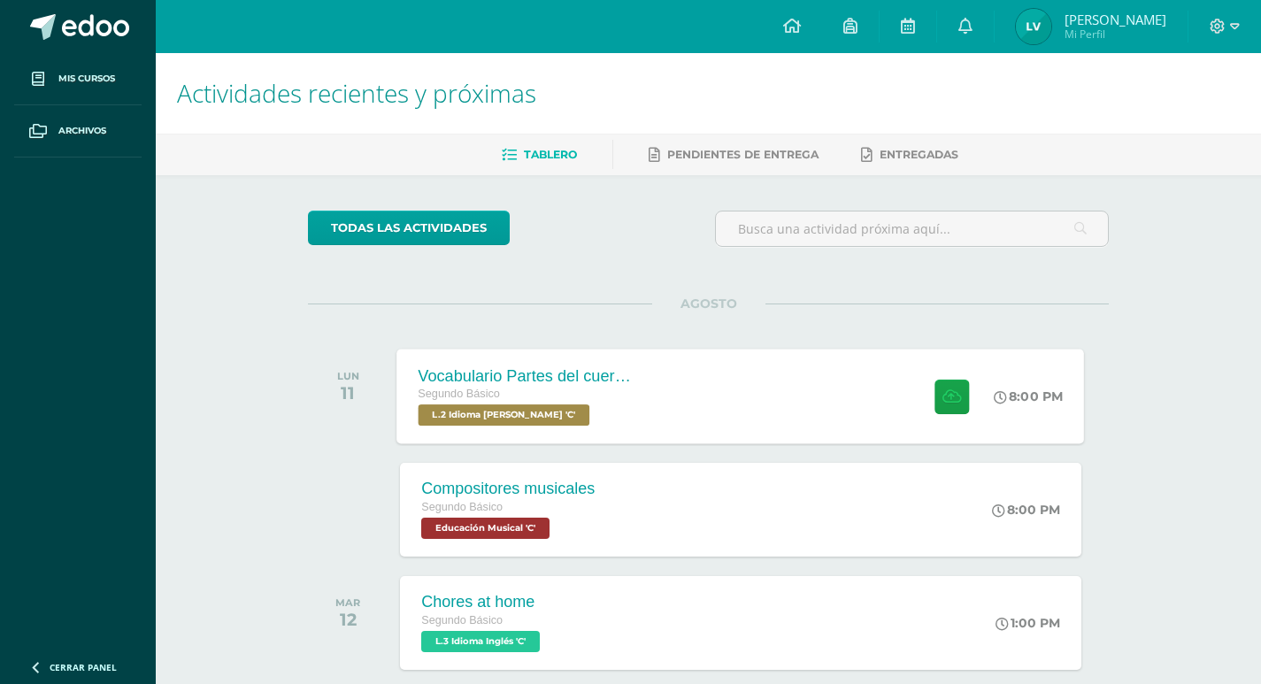
click at [996, 384] on div "8:00 PM" at bounding box center [1038, 396] width 94 height 95
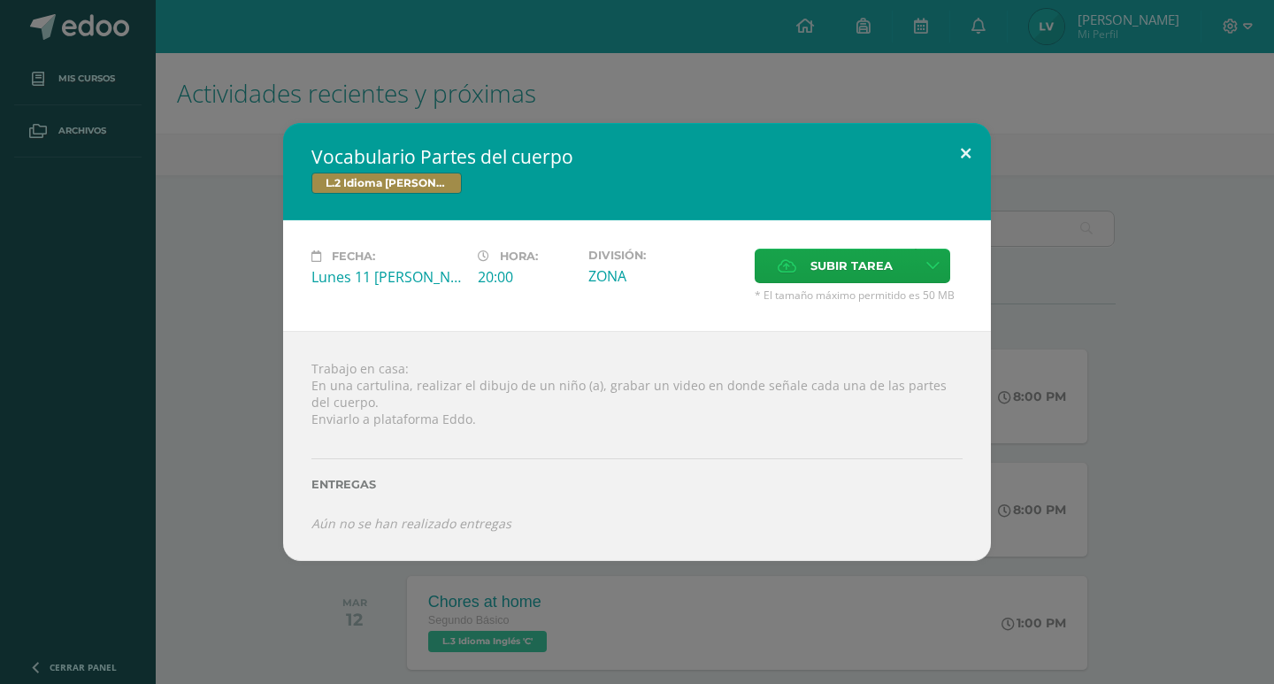
click at [949, 139] on button at bounding box center [966, 153] width 50 height 60
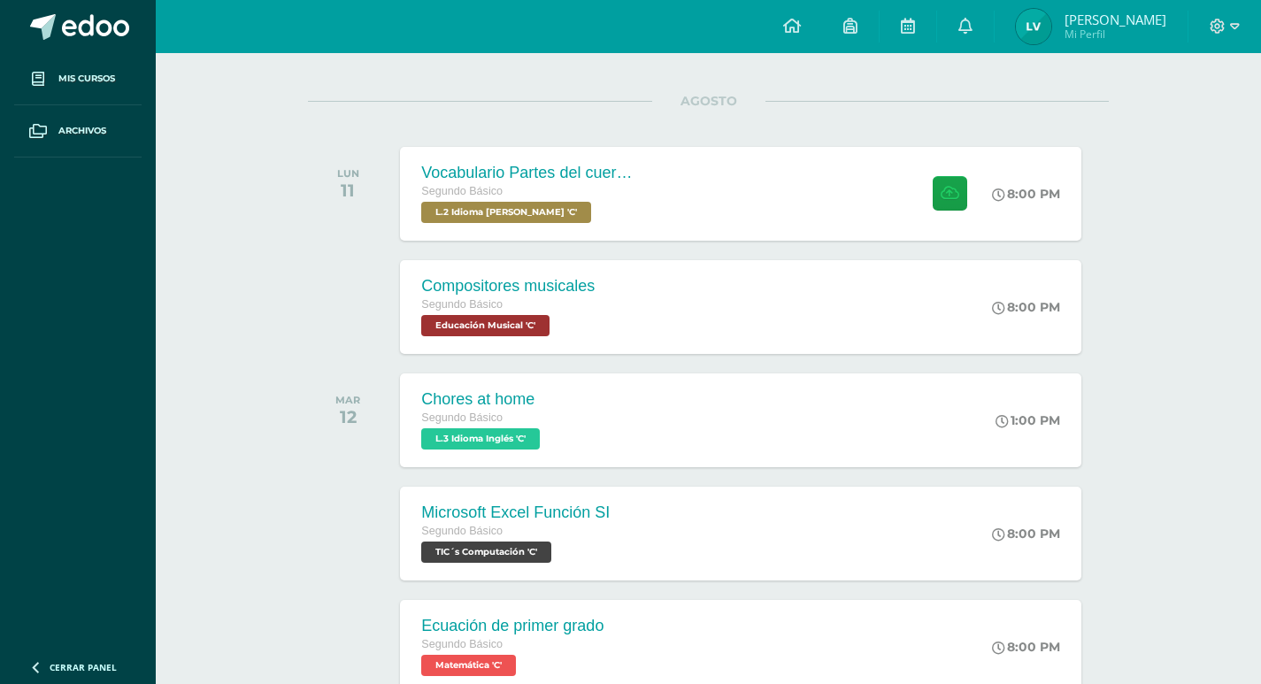
scroll to position [236, 0]
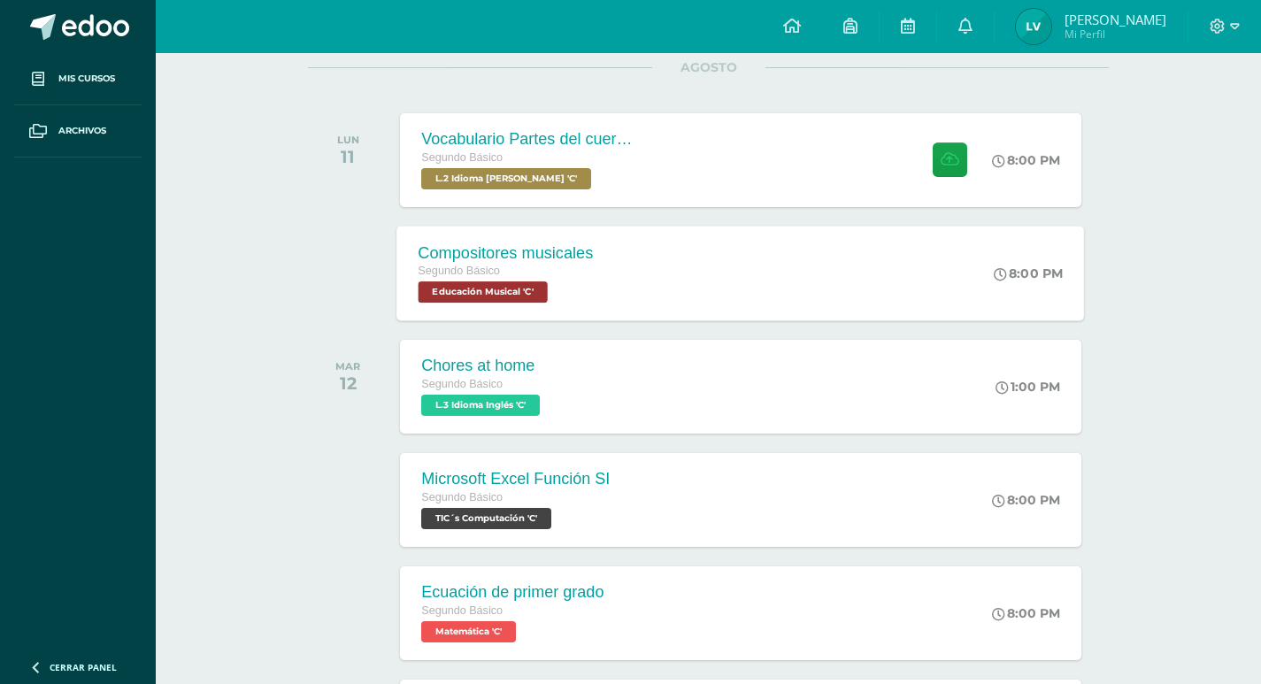
click at [666, 281] on div "Compositores musicales Segundo Básico Educación Musical 'C' 8:00 PM Compositore…" at bounding box center [741, 273] width 688 height 95
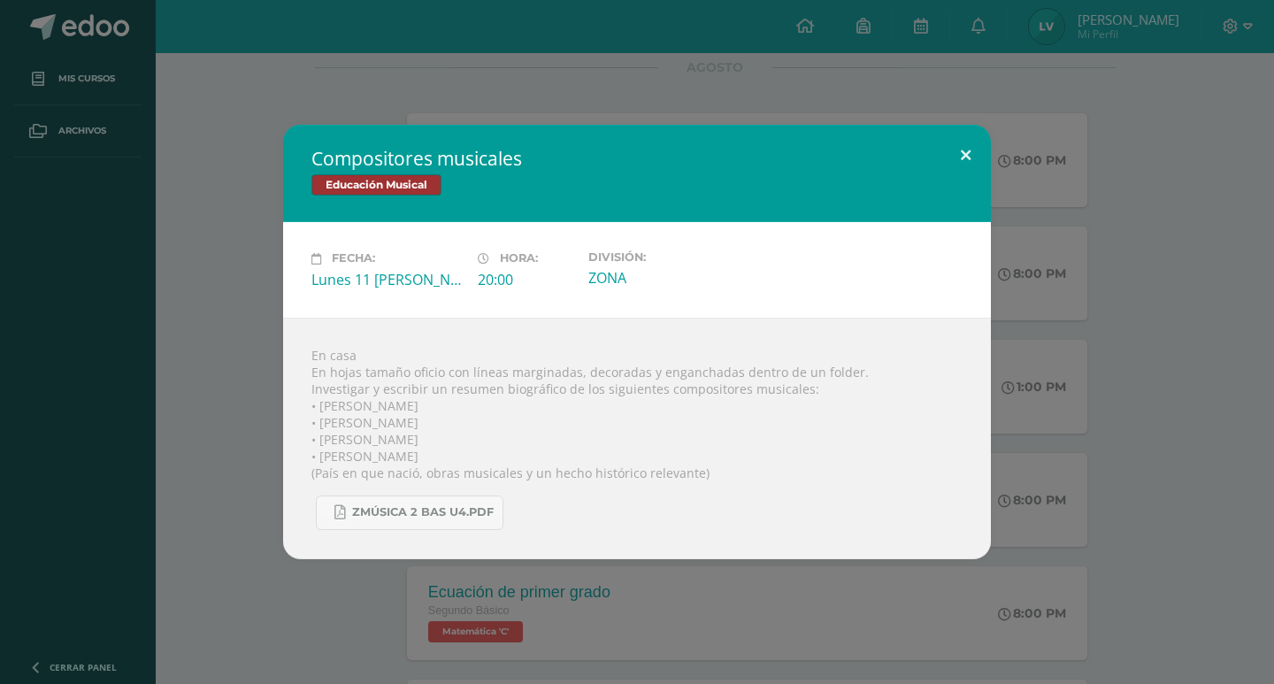
click at [970, 166] on button at bounding box center [966, 155] width 50 height 60
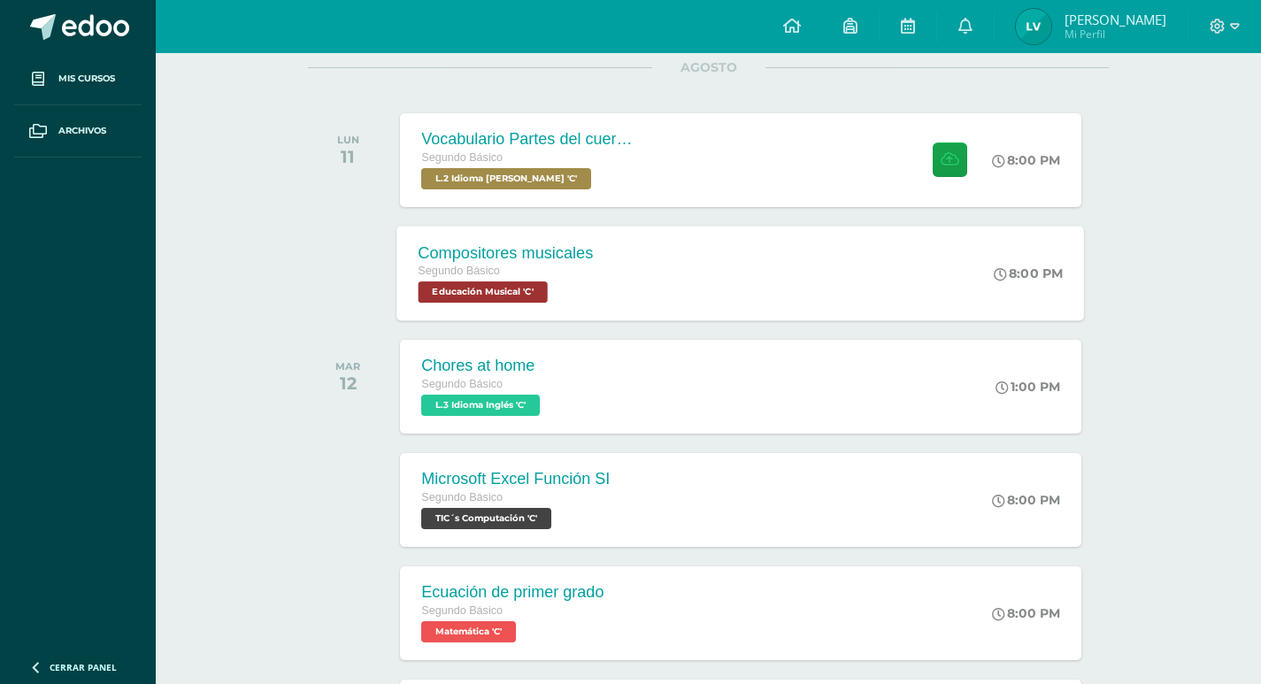
click at [579, 268] on div "Segundo Básico" at bounding box center [506, 271] width 175 height 19
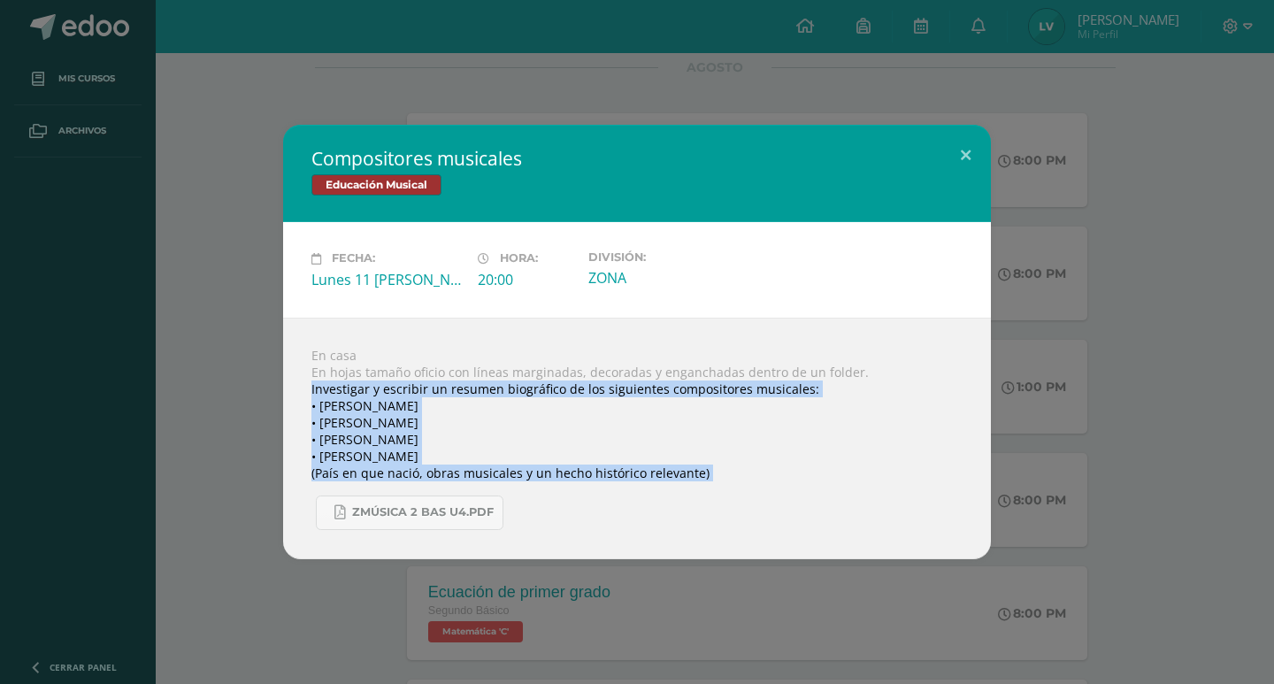
drag, startPoint x: 312, startPoint y: 389, endPoint x: 821, endPoint y: 482, distance: 518.3
click at [821, 482] on div "En casa En hojas tamaño oficio con líneas marginadas, decoradas y enganchadas d…" at bounding box center [637, 439] width 708 height 242
copy body "Investigar y escribir un resumen biográfico de los siguientes compositores musi…"
click at [969, 187] on div "Compositores musicales Educación Musical" at bounding box center [637, 173] width 708 height 97
click at [969, 165] on button at bounding box center [966, 155] width 50 height 60
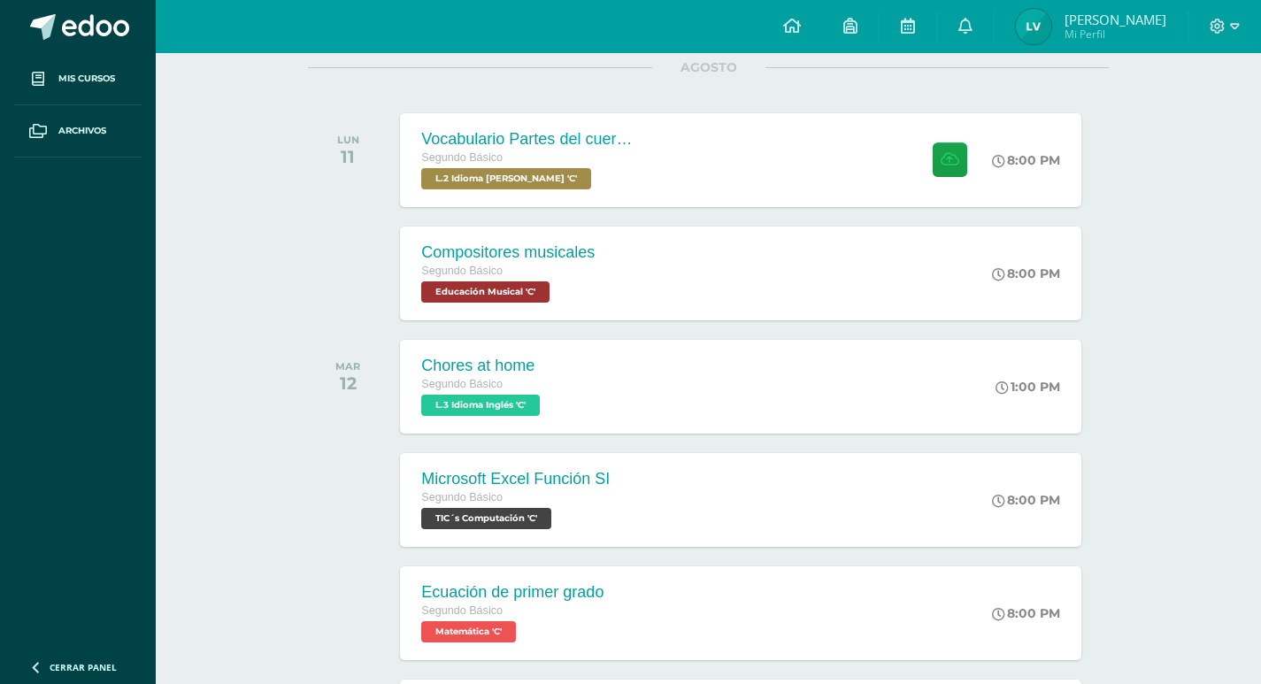
click at [240, 304] on div "Actividades recientes y próximas Tablero Pendientes de entrega Entregadas todas…" at bounding box center [708, 691] width 1105 height 1748
click at [571, 236] on div "Compositores musicales Segundo Básico Educación Musical 'C'" at bounding box center [506, 273] width 218 height 95
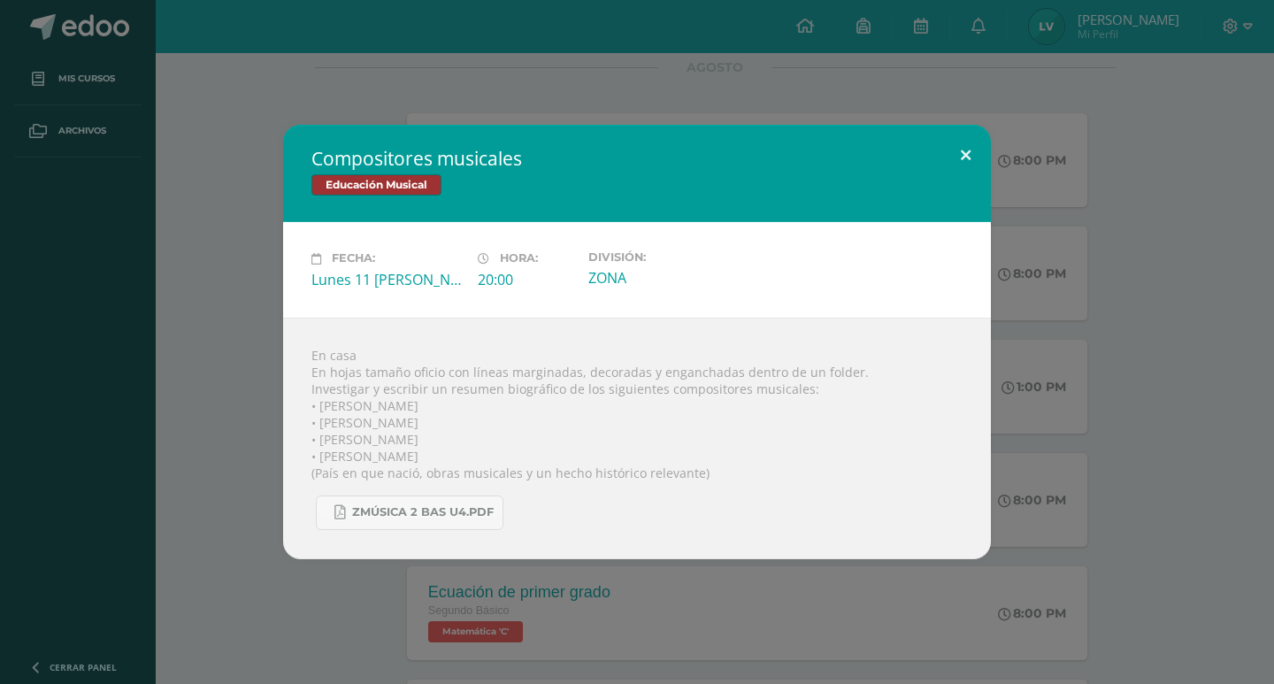
click at [949, 151] on button at bounding box center [966, 155] width 50 height 60
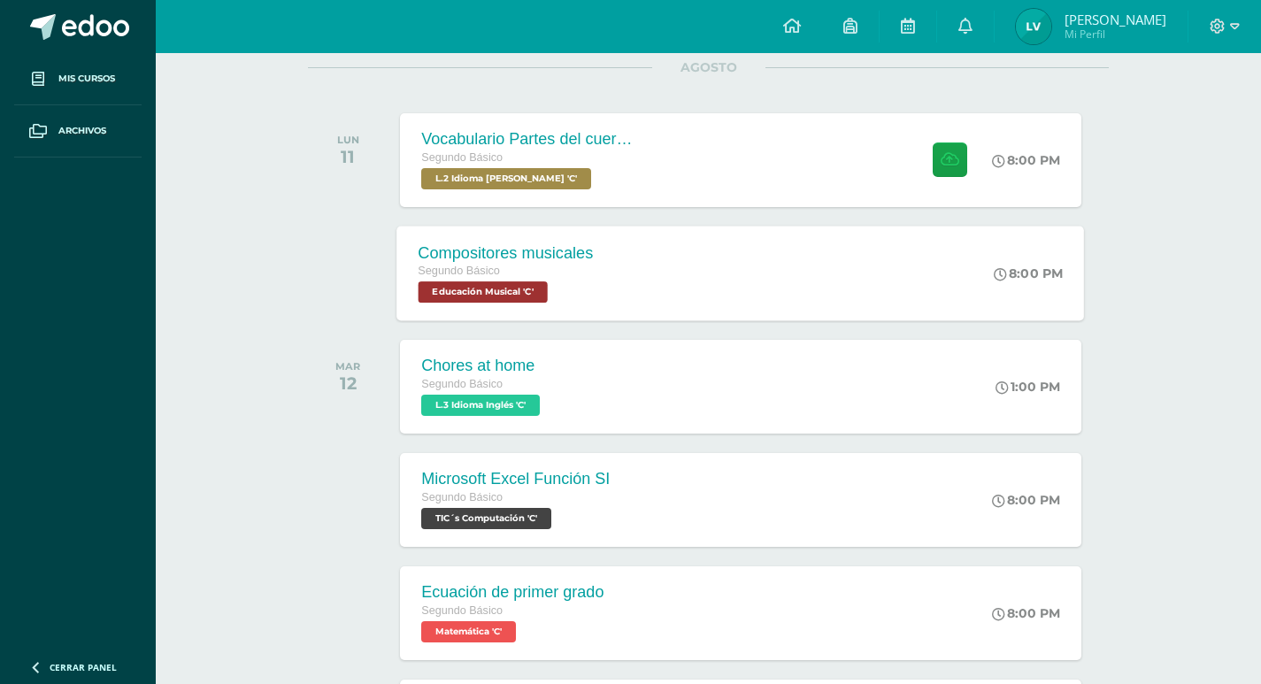
click at [586, 293] on div "Segundo Básico Educación Musical 'C'" at bounding box center [506, 282] width 175 height 41
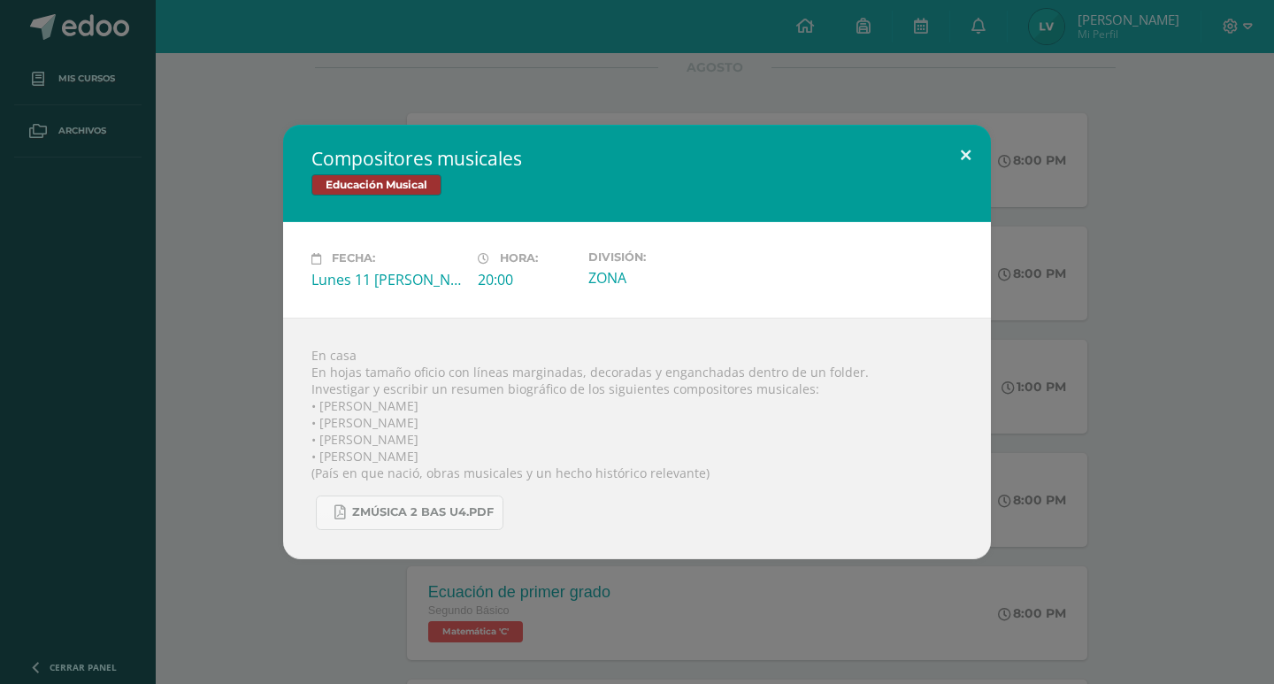
click at [974, 165] on button at bounding box center [966, 155] width 50 height 60
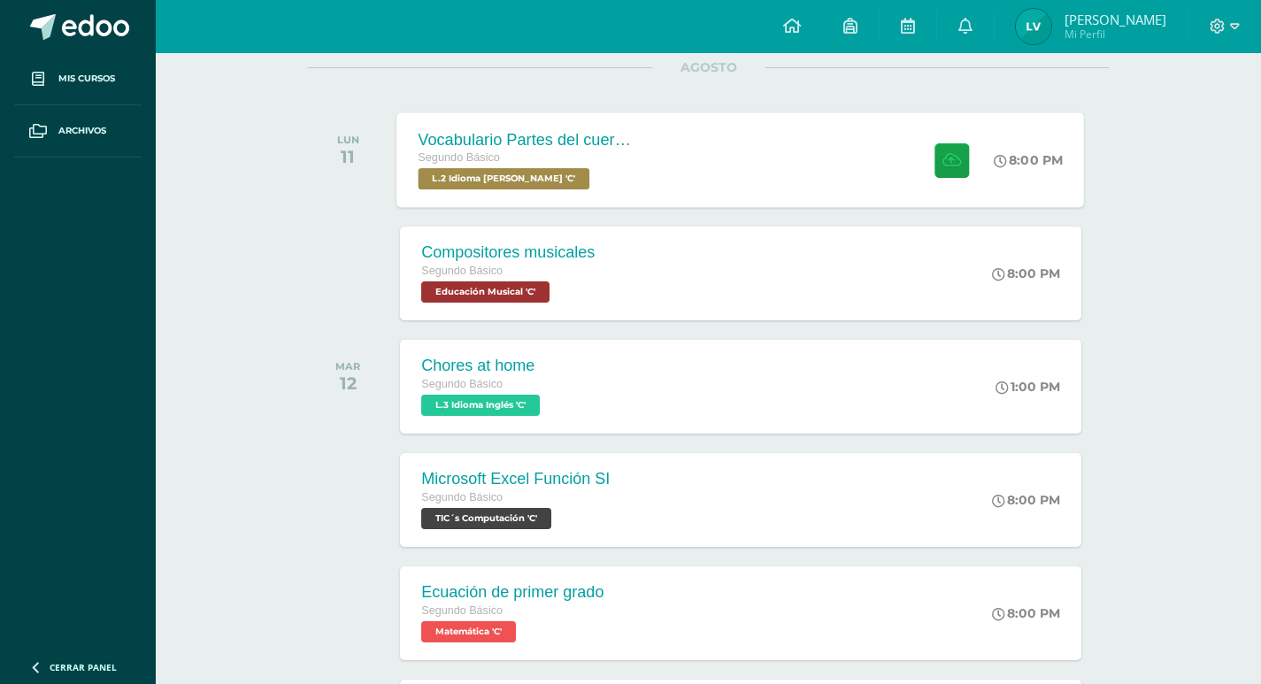
click at [603, 187] on div "Segundo Básico L.2 Idioma [PERSON_NAME] 'C'" at bounding box center [526, 169] width 214 height 41
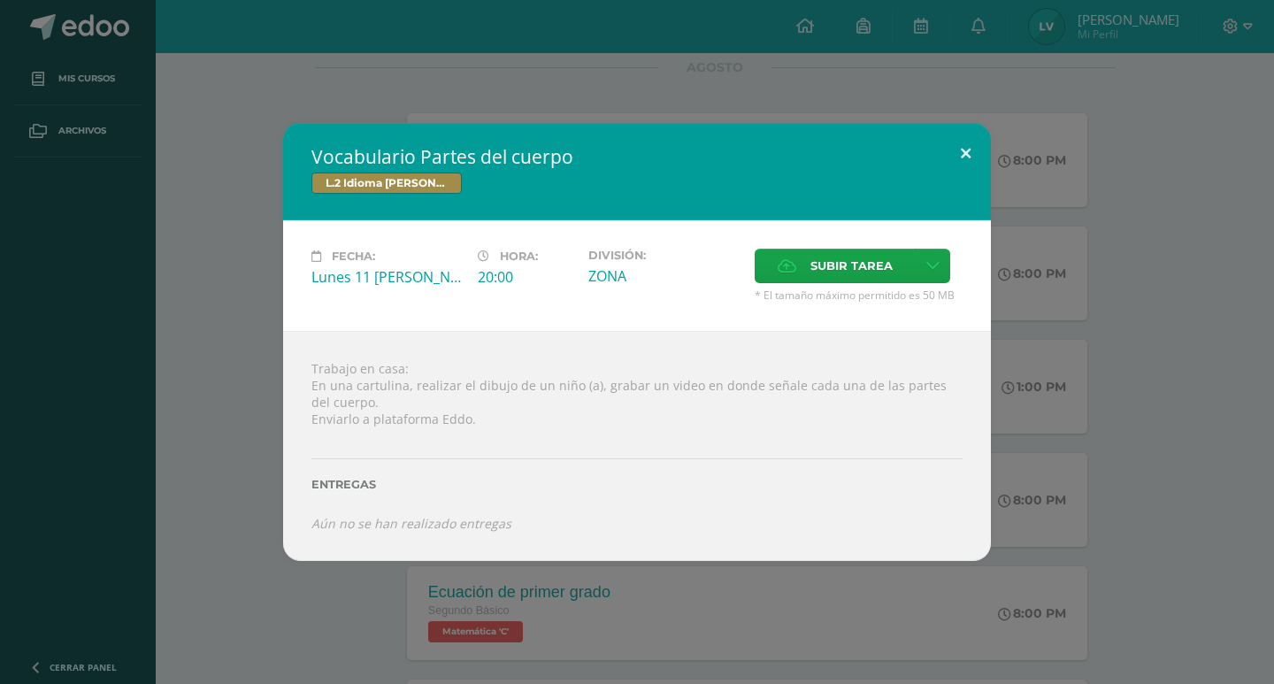
click at [956, 152] on button at bounding box center [966, 153] width 50 height 60
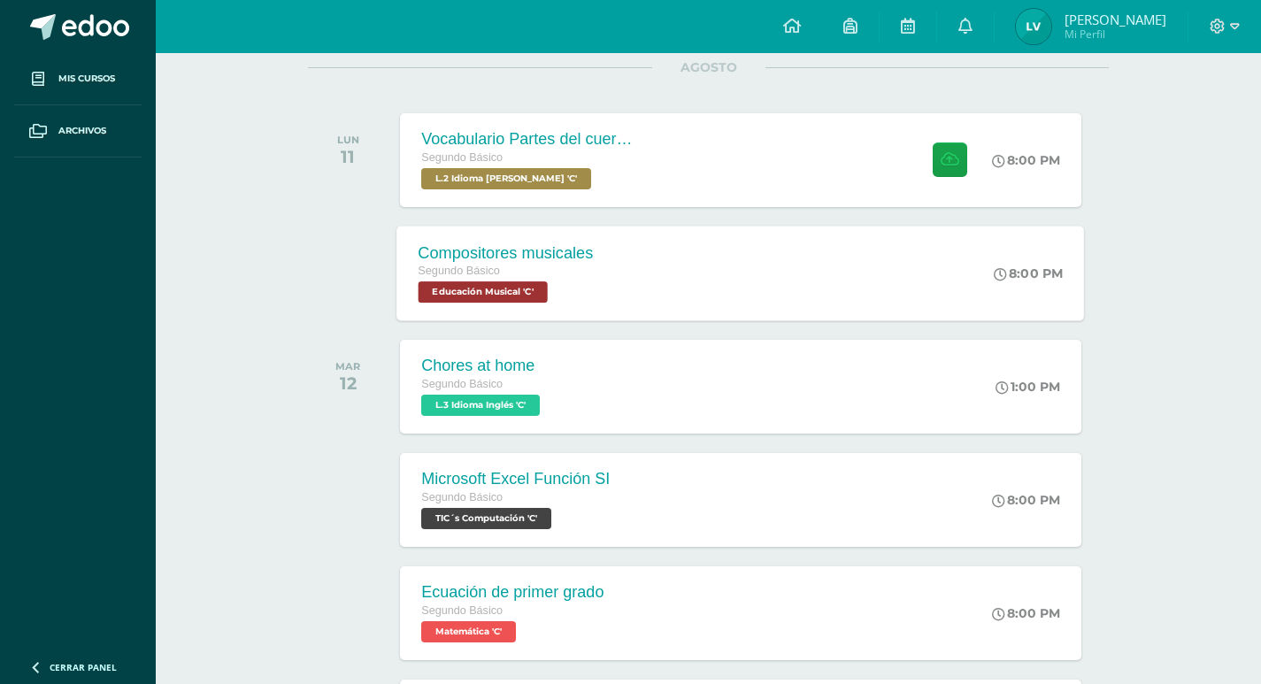
click at [559, 271] on div "Segundo Básico" at bounding box center [506, 271] width 175 height 19
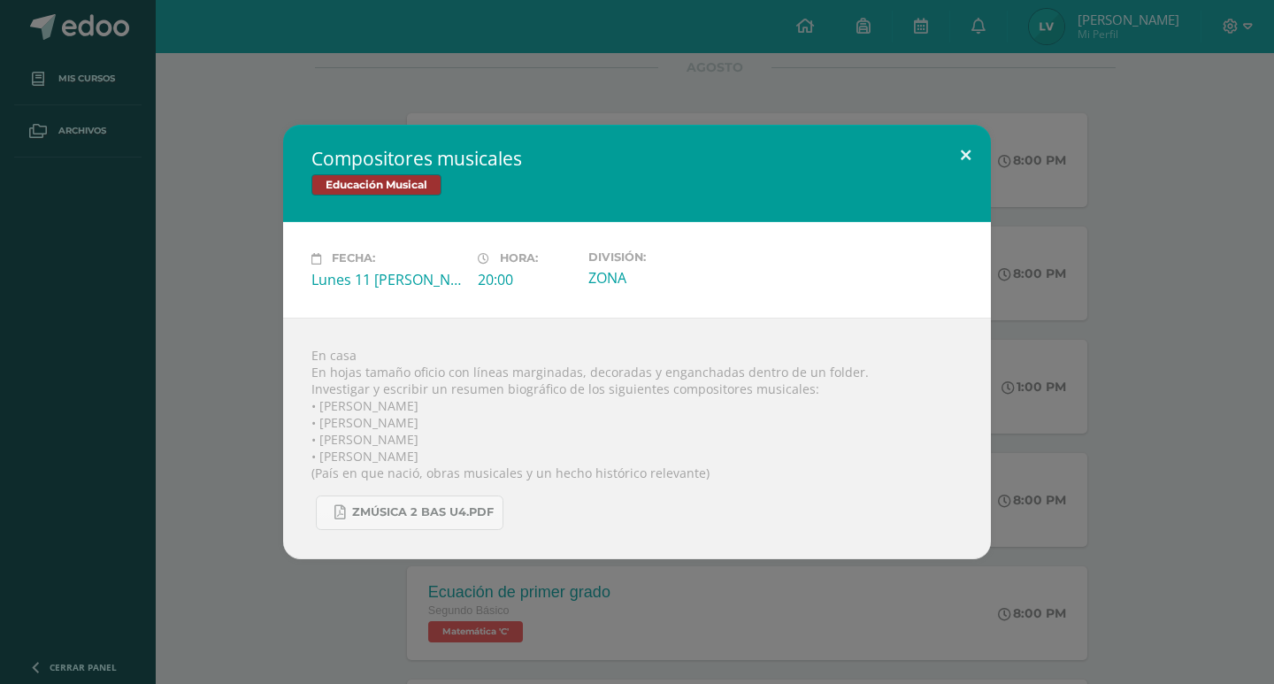
click at [970, 158] on button at bounding box center [966, 155] width 50 height 60
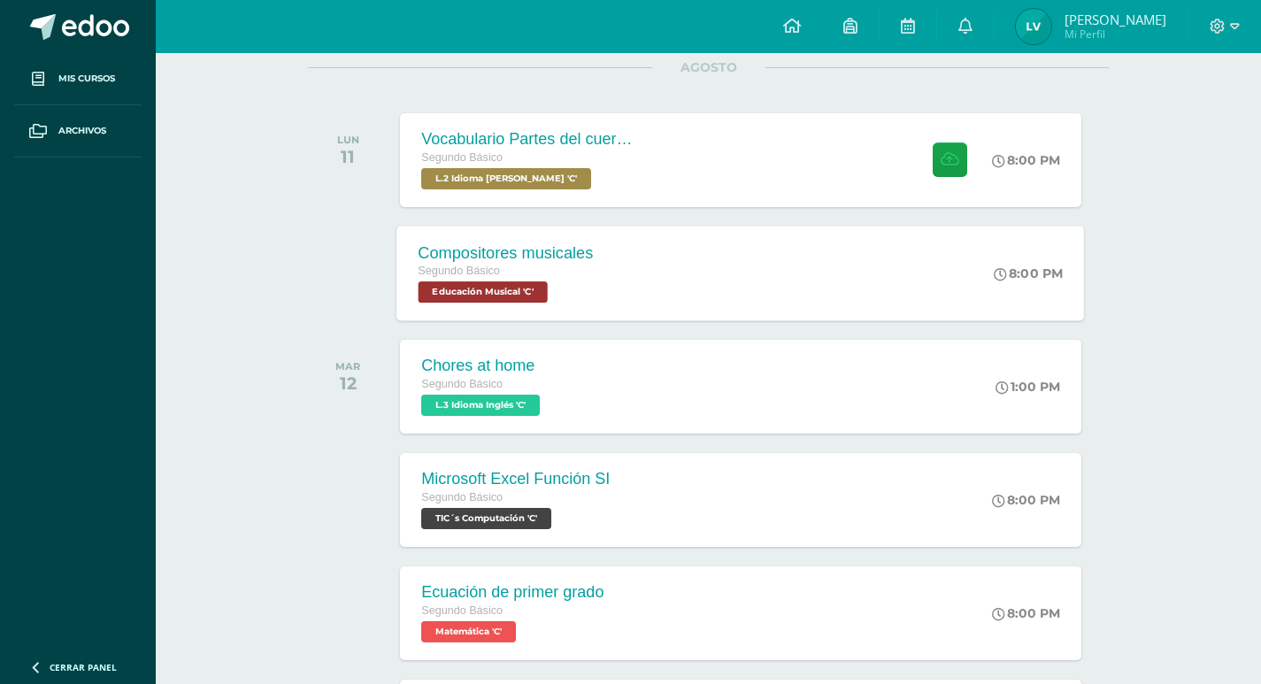
click at [516, 229] on div "Compositores musicales Segundo Básico Educación Musical 'C'" at bounding box center [506, 273] width 218 height 95
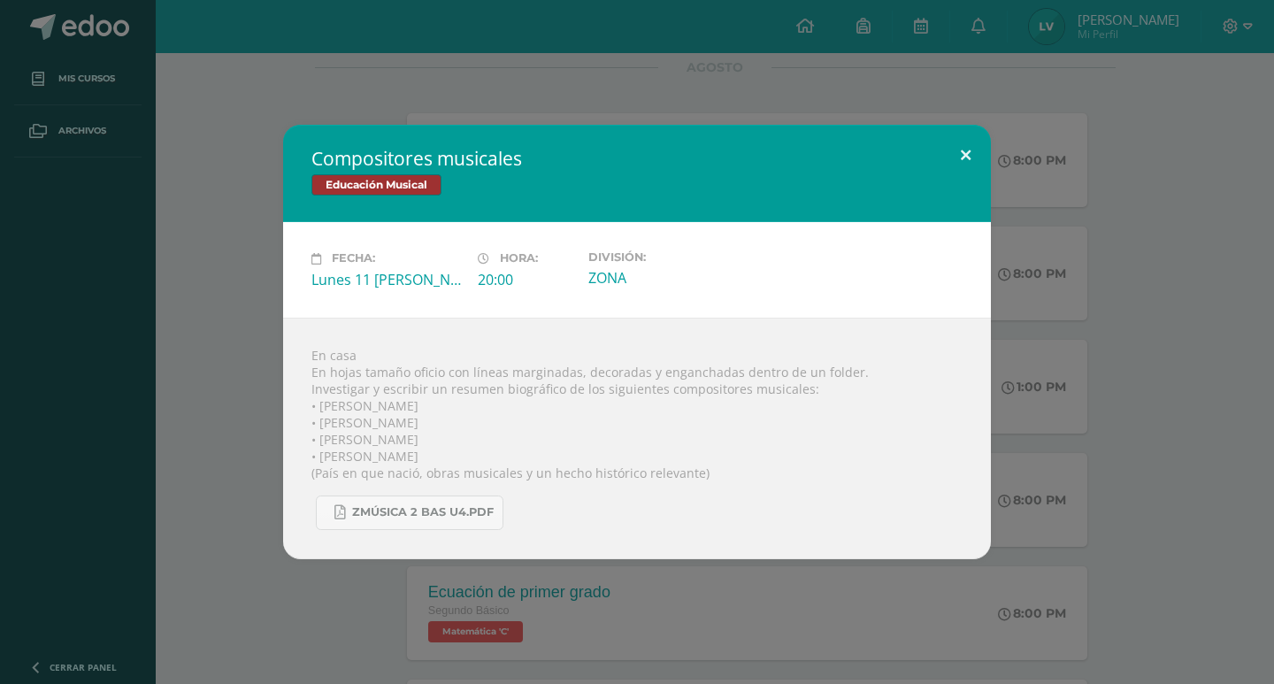
click at [958, 137] on button at bounding box center [966, 155] width 50 height 60
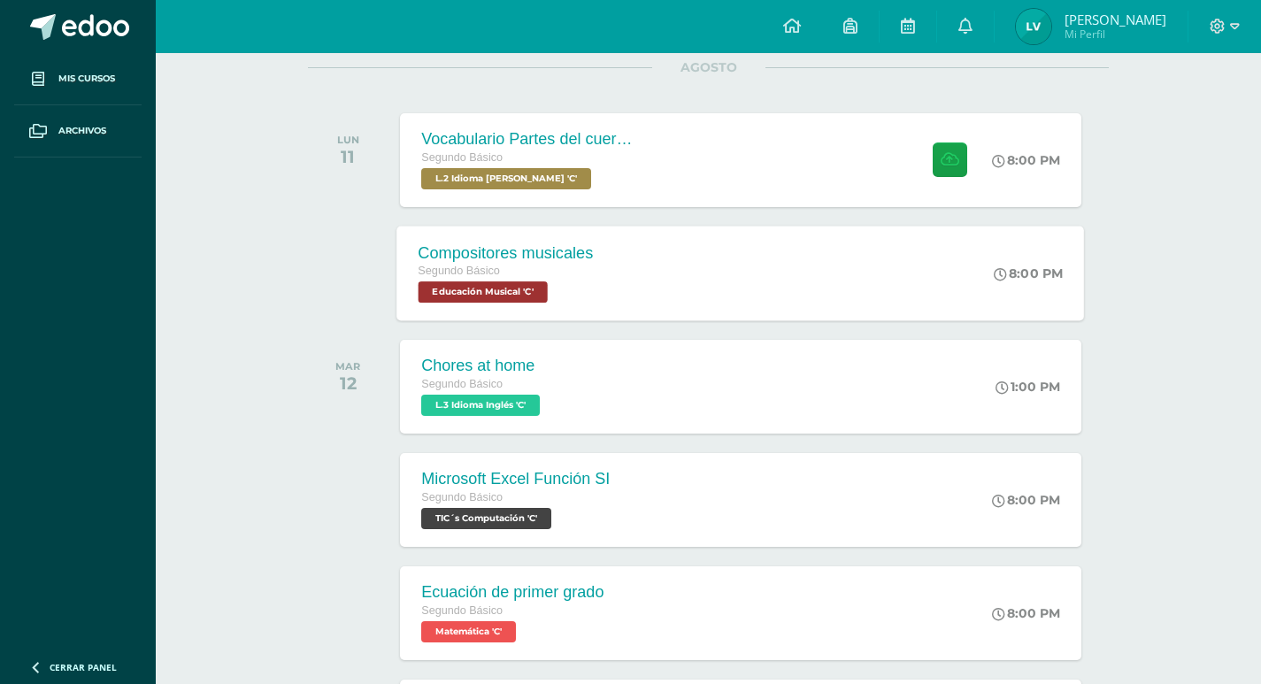
click at [527, 273] on div "Segundo Básico" at bounding box center [506, 271] width 175 height 19
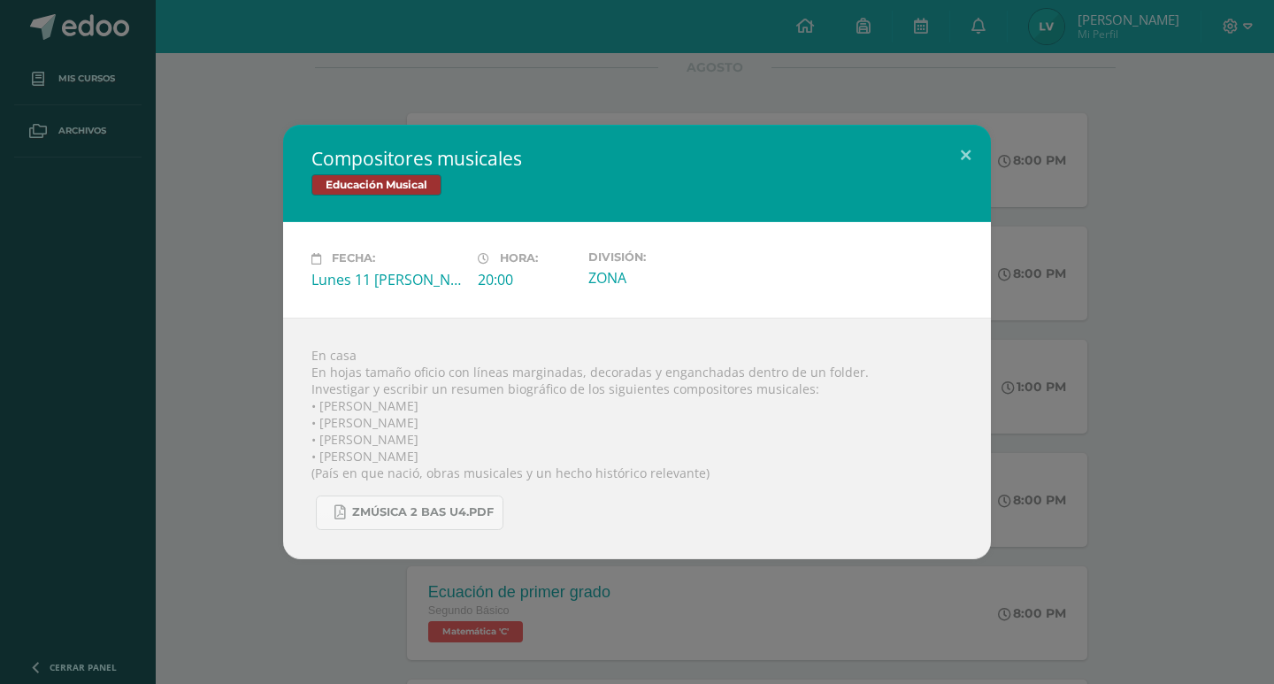
click at [939, 188] on div "Educación Musical" at bounding box center [637, 187] width 651 height 26
click at [974, 129] on button at bounding box center [966, 155] width 50 height 60
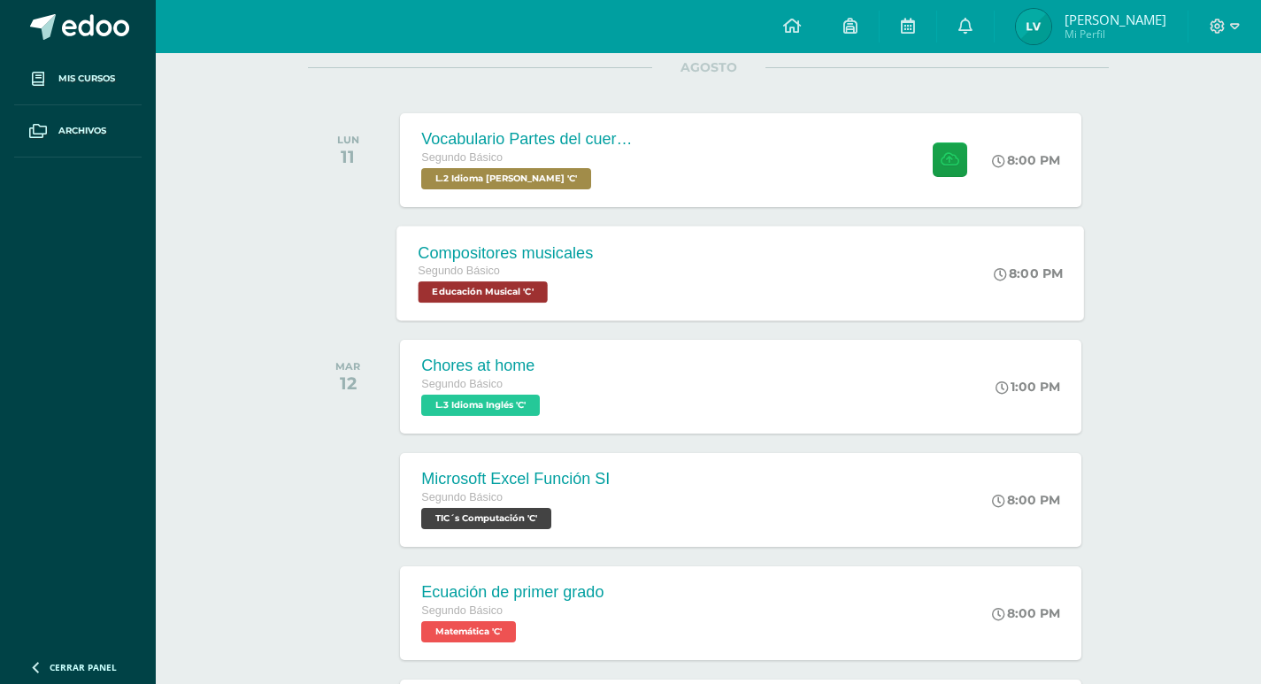
click at [535, 299] on span "Educación Musical 'C'" at bounding box center [483, 291] width 129 height 21
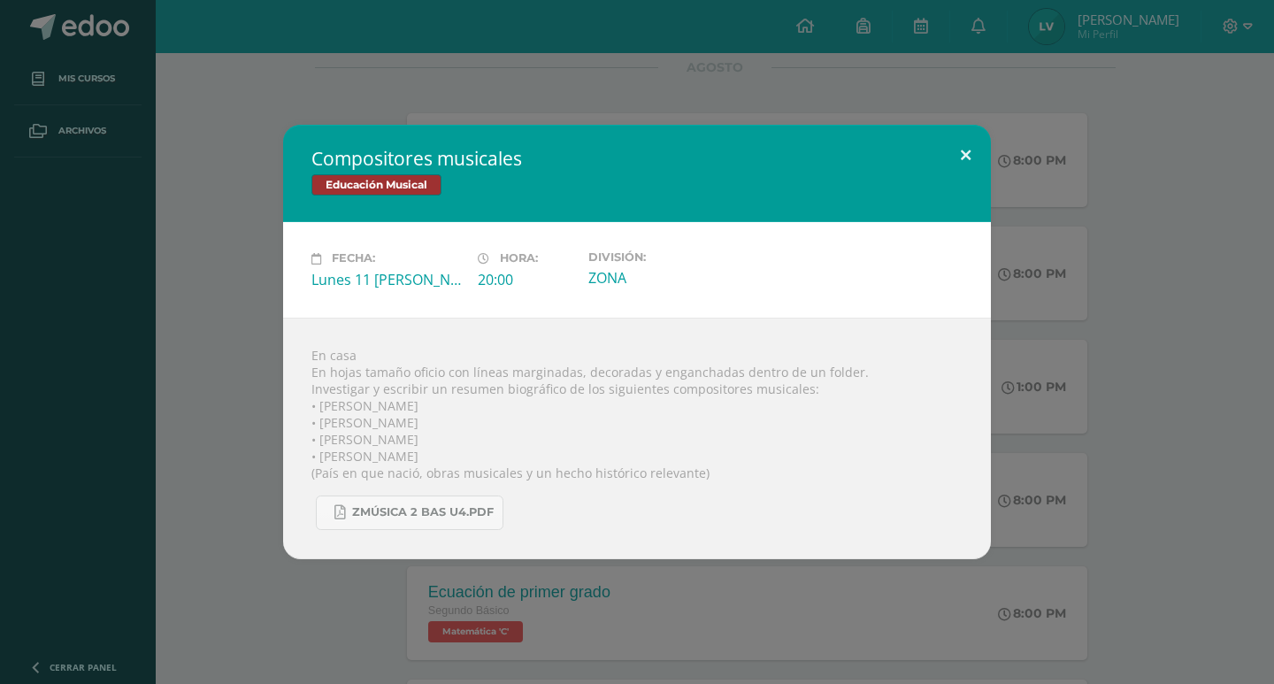
click at [961, 150] on button at bounding box center [966, 155] width 50 height 60
